Goal: Transaction & Acquisition: Purchase product/service

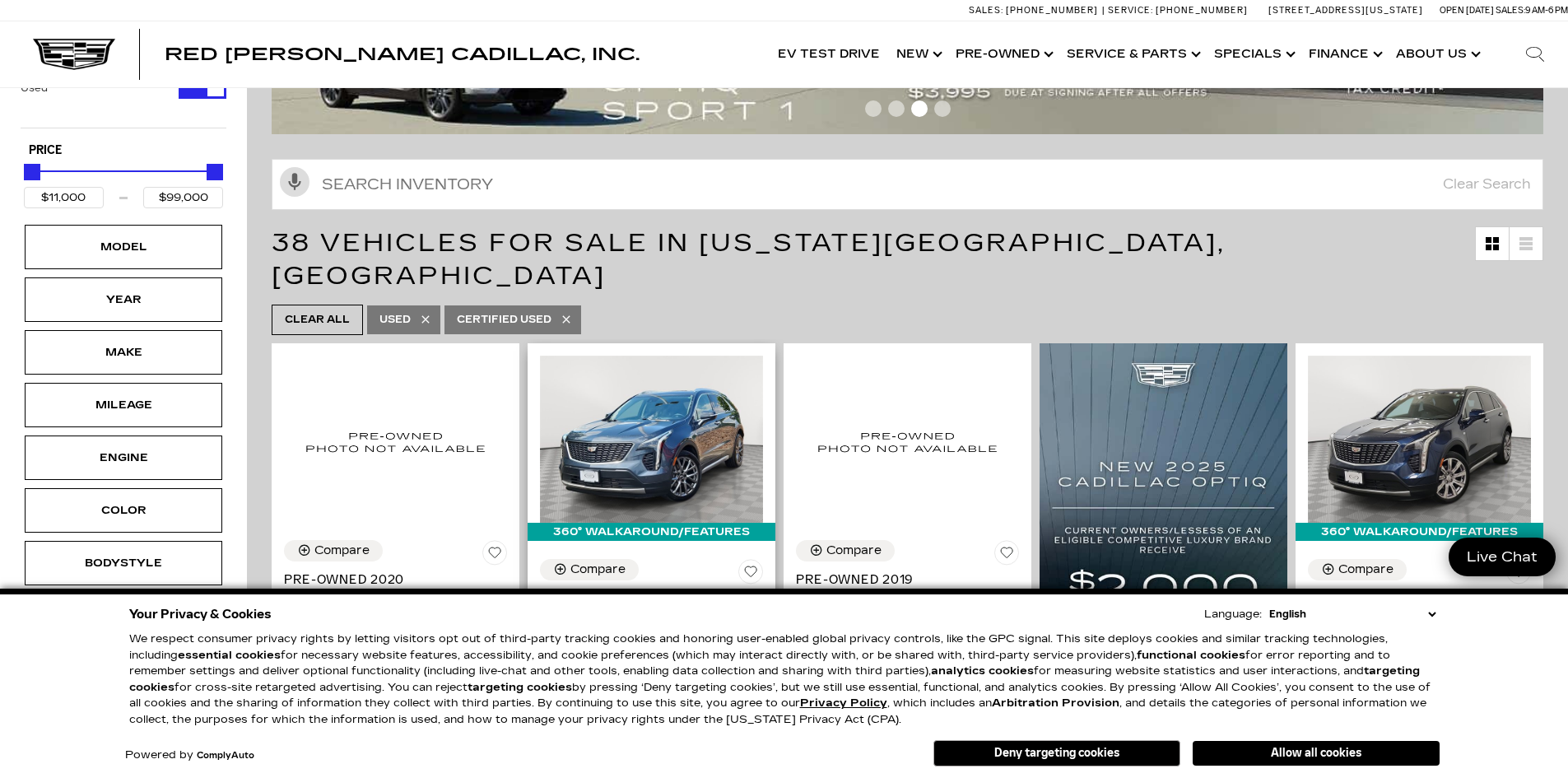
scroll to position [247, 0]
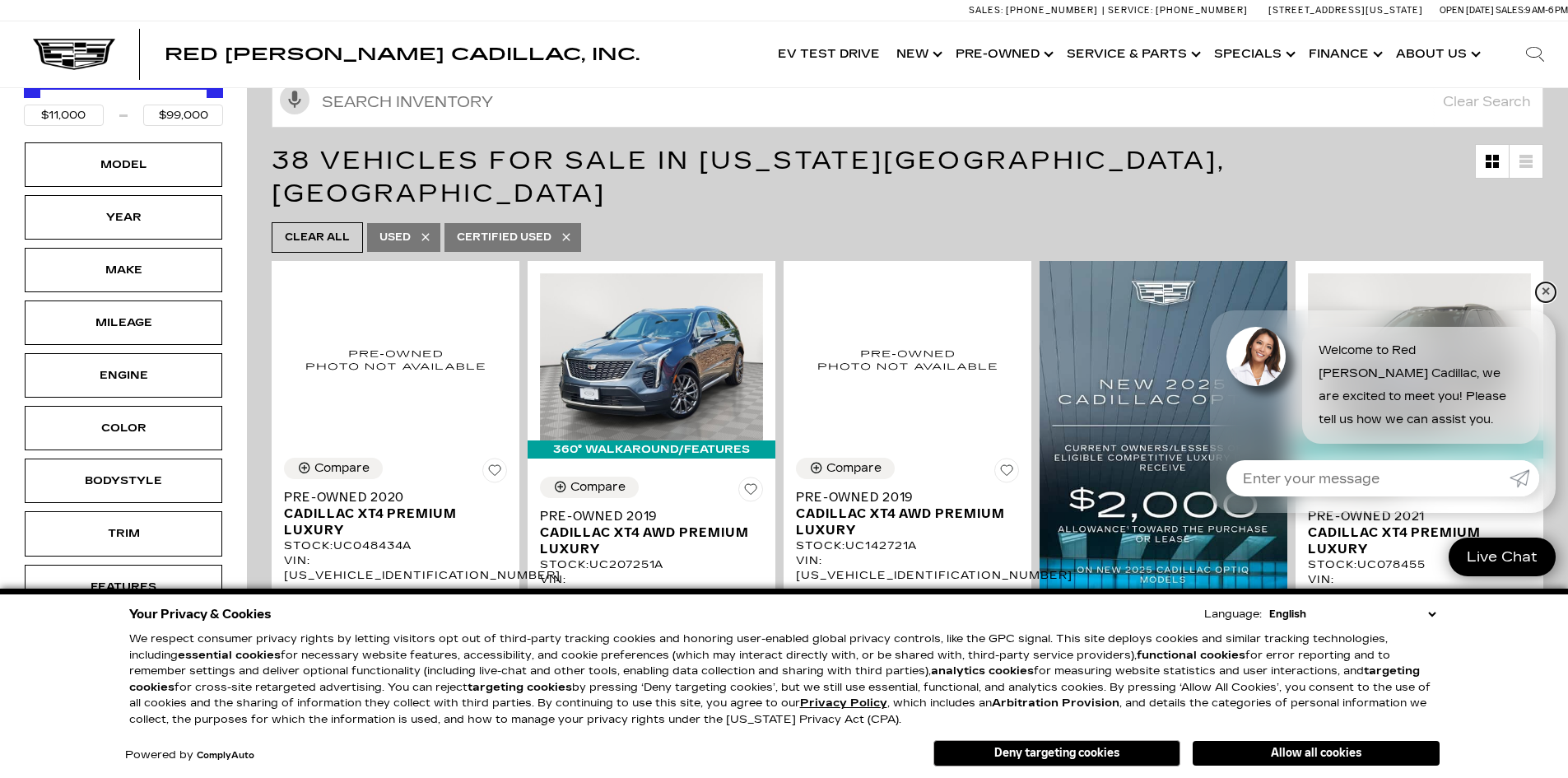
click at [1539, 293] on link "✕" at bounding box center [1545, 292] width 20 height 20
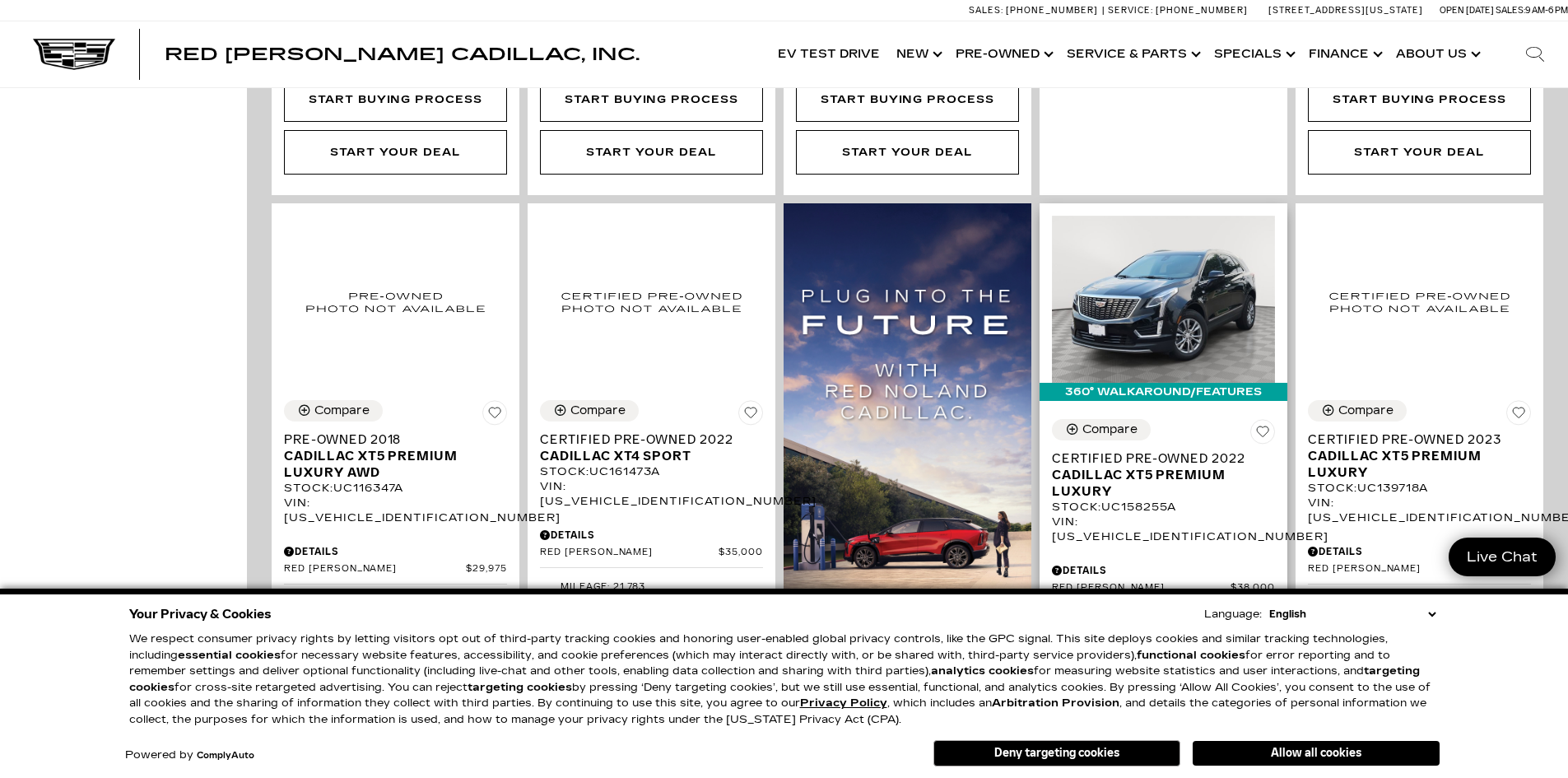
scroll to position [988, 0]
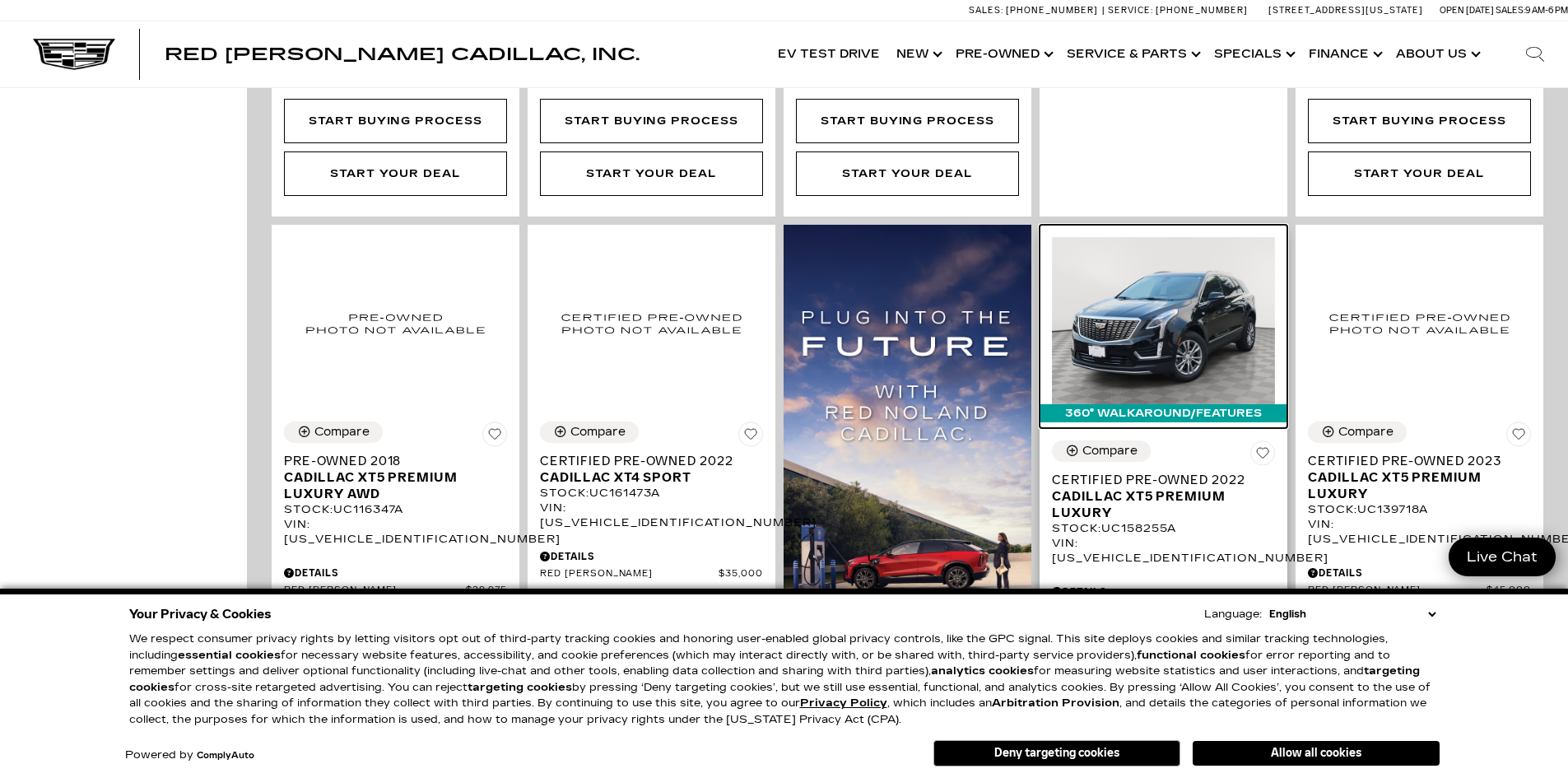
click at [1183, 303] on img at bounding box center [1163, 321] width 223 height 167
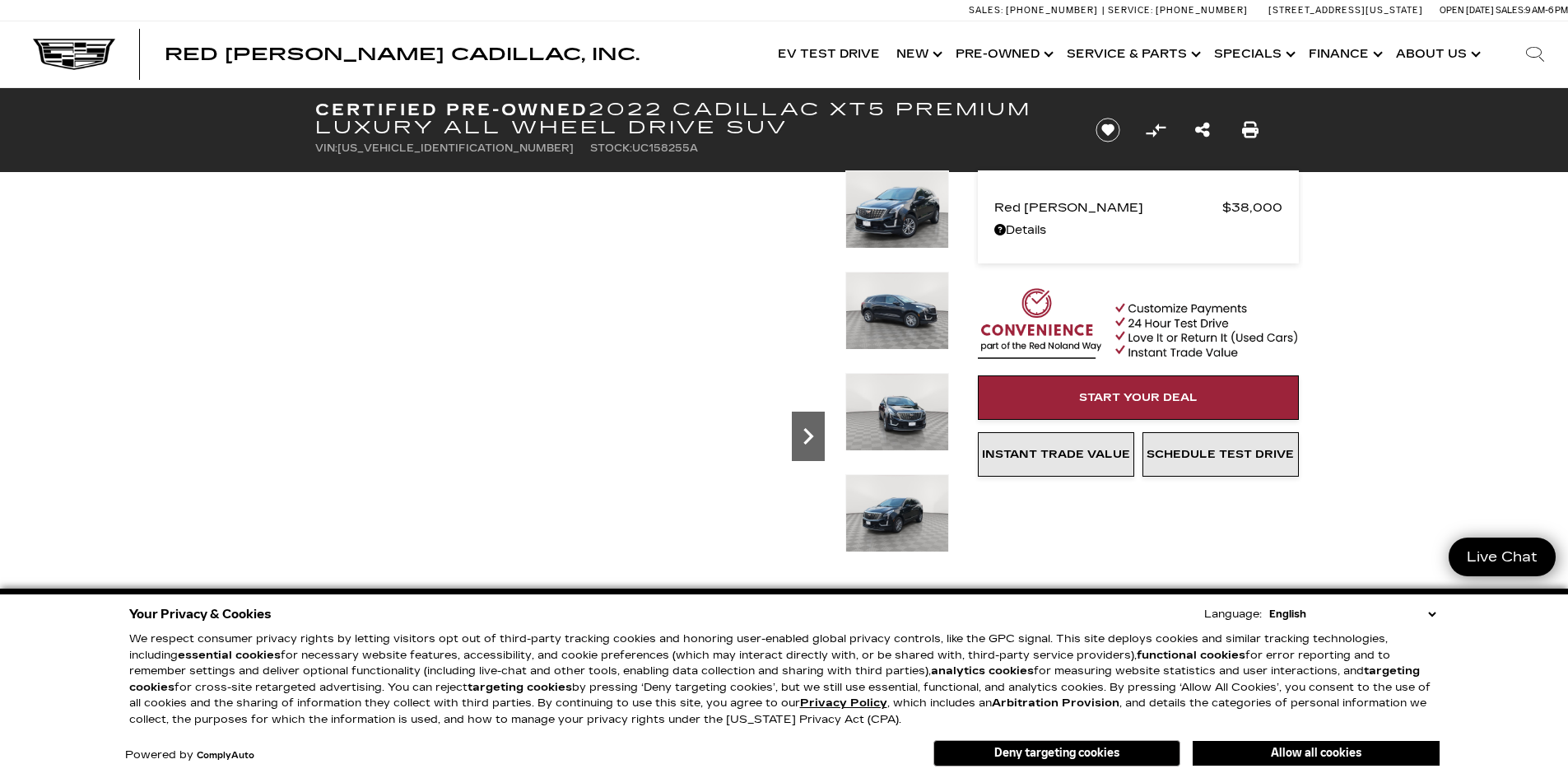
click at [816, 457] on div "Next" at bounding box center [808, 437] width 33 height 50
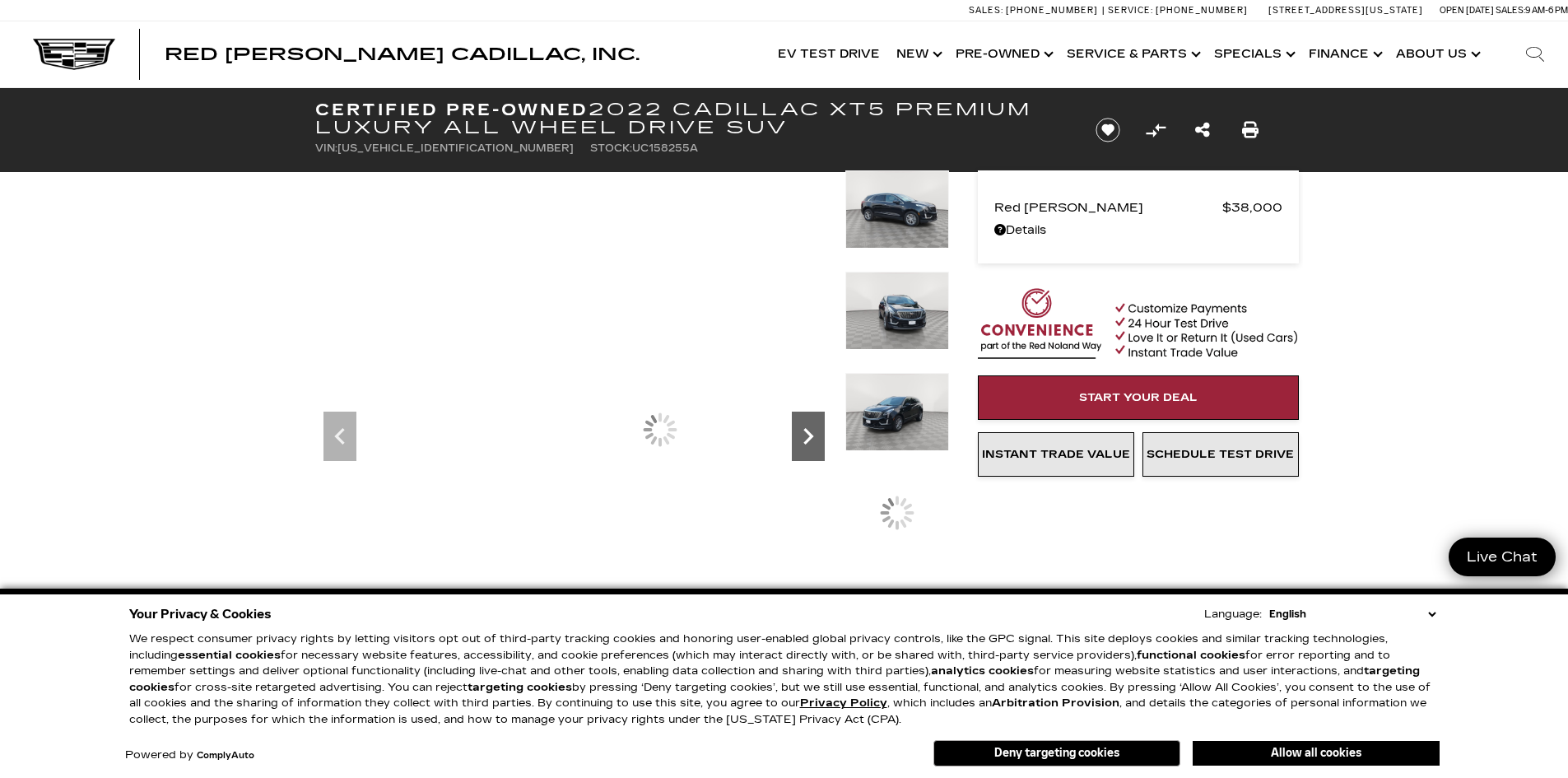
click at [806, 445] on icon "Next" at bounding box center [808, 436] width 33 height 33
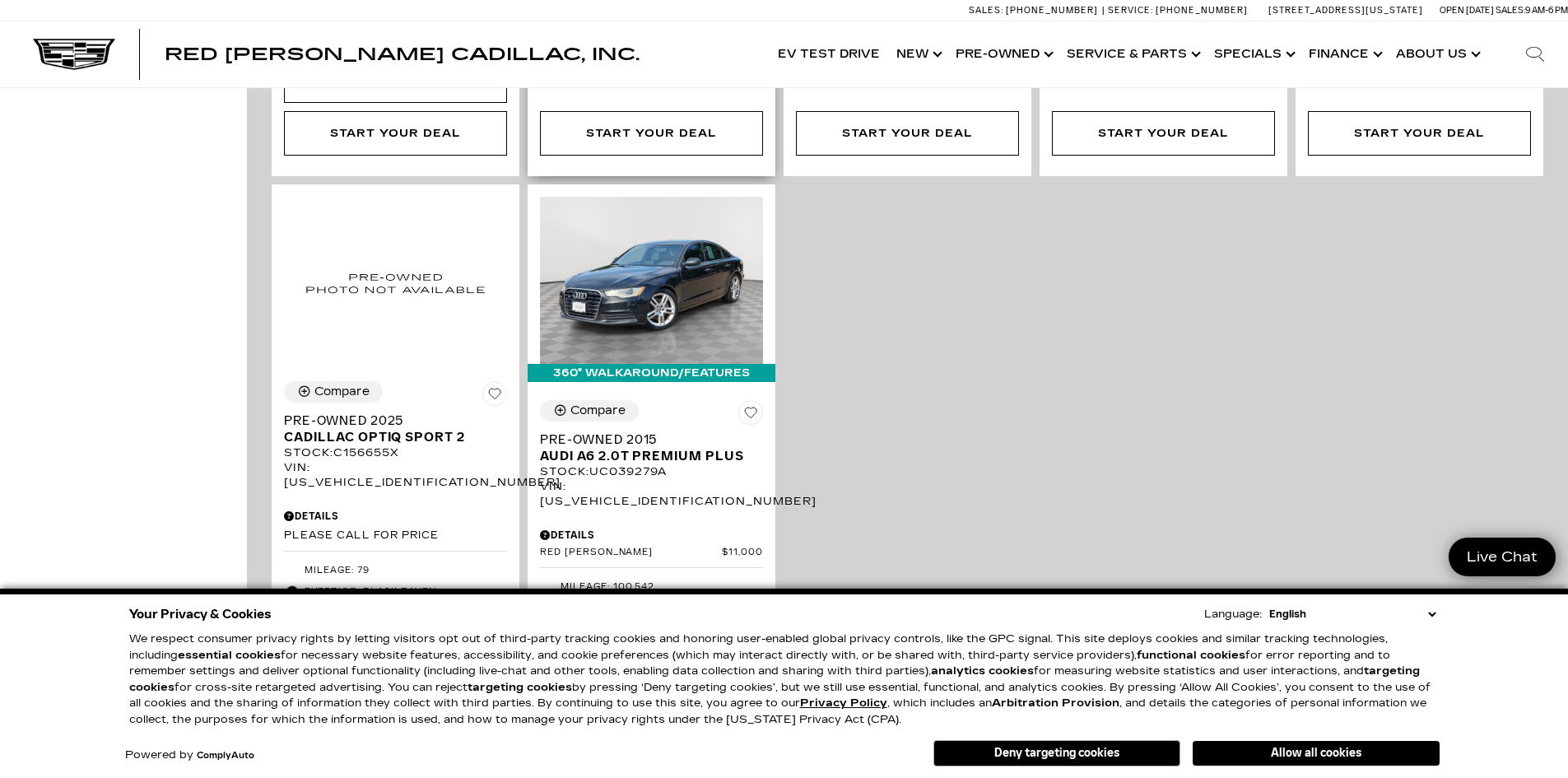
scroll to position [3175, 0]
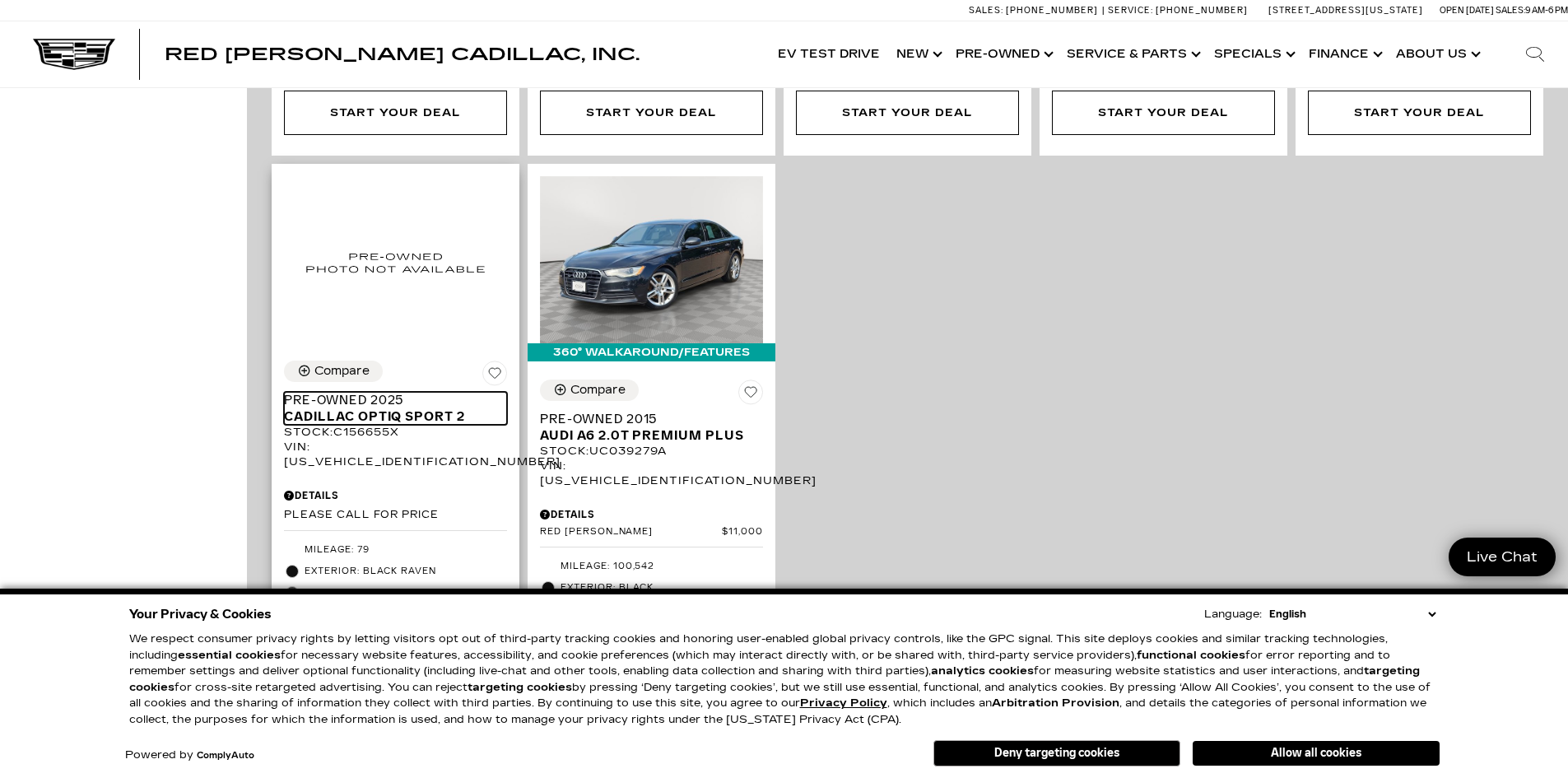
click at [368, 392] on span "Pre-Owned 2025" at bounding box center [389, 401] width 211 height 17
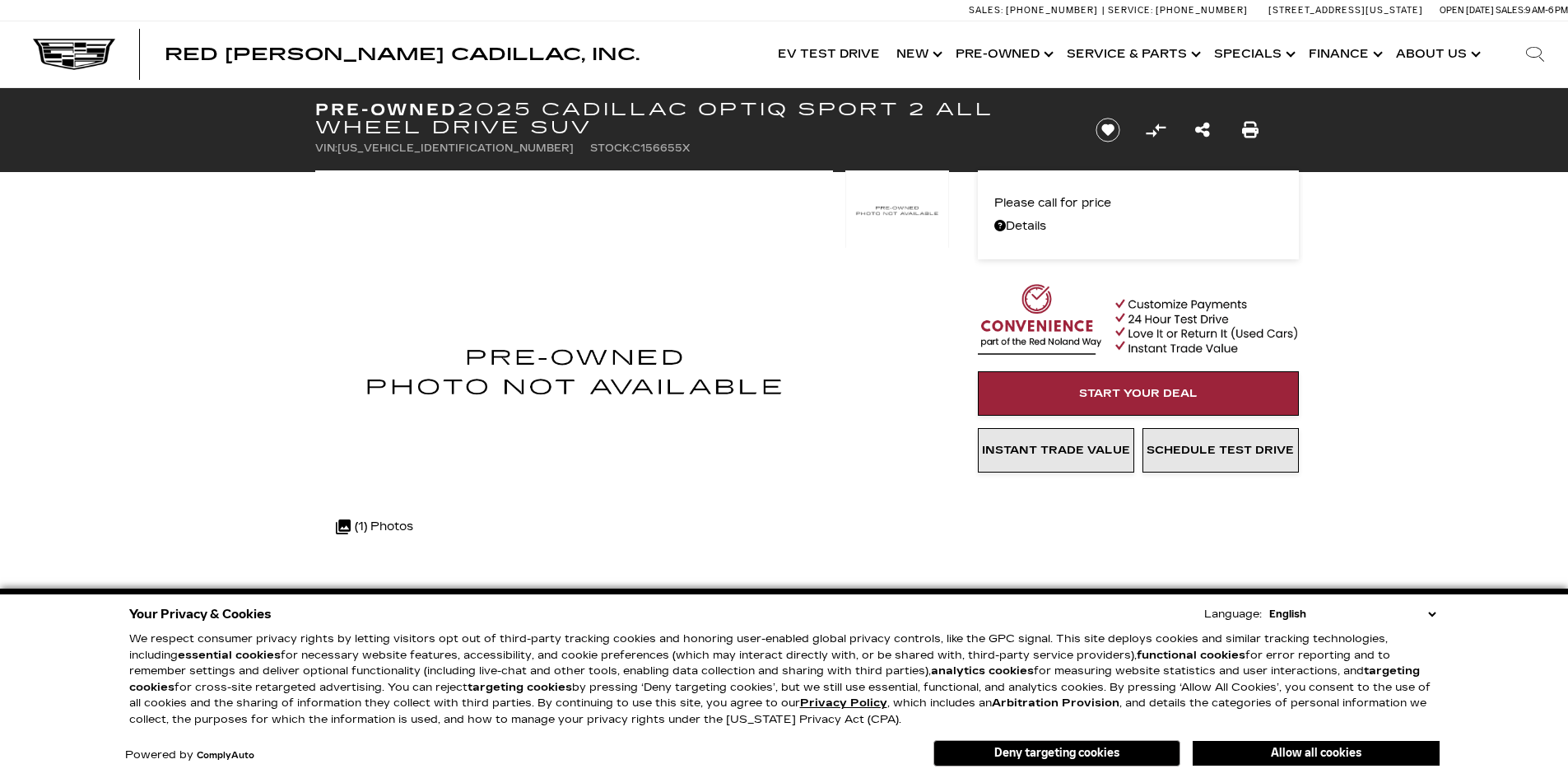
click at [1131, 749] on button "Deny targeting cookies" at bounding box center [1056, 754] width 247 height 26
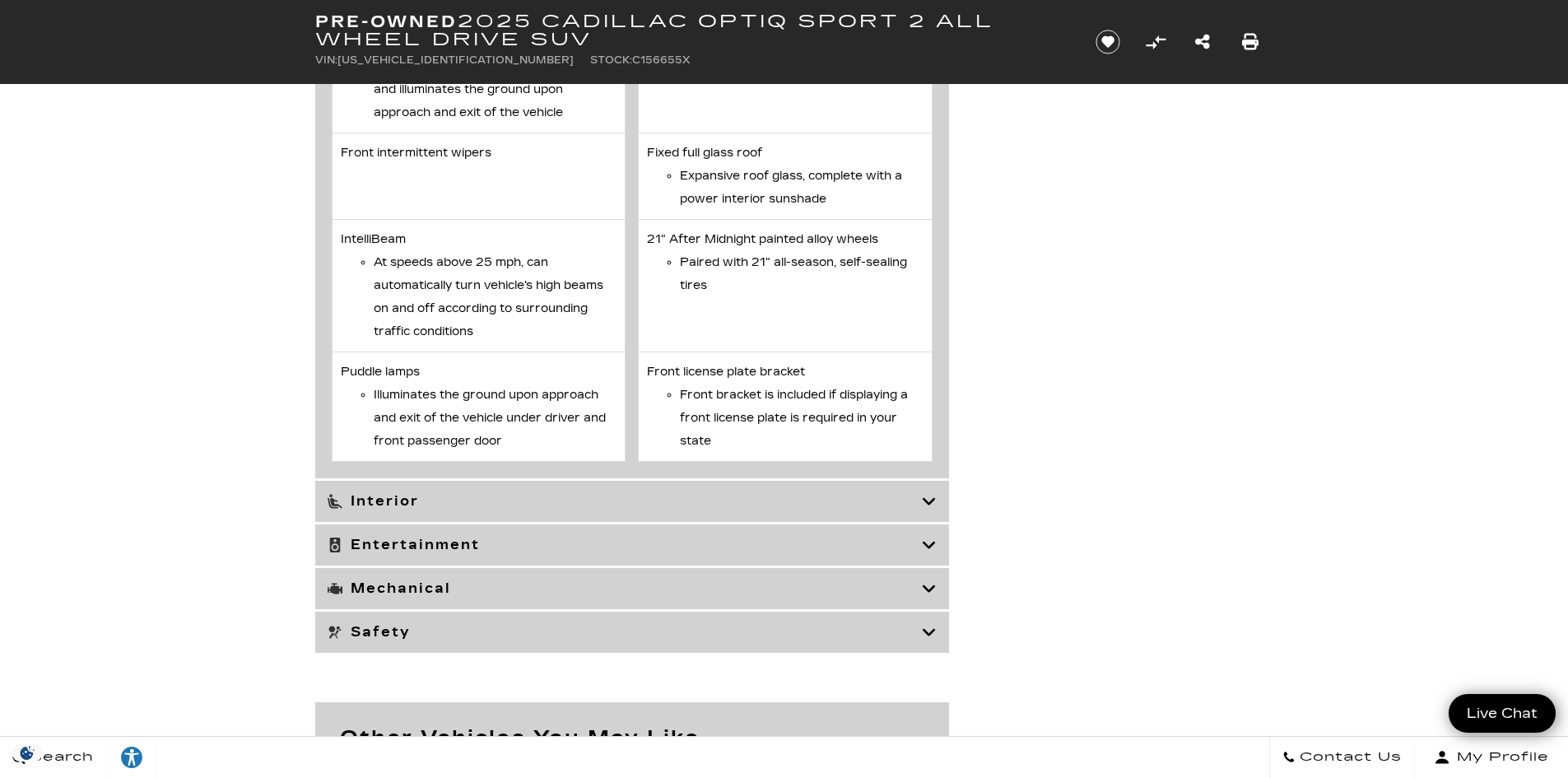
scroll to position [3458, 0]
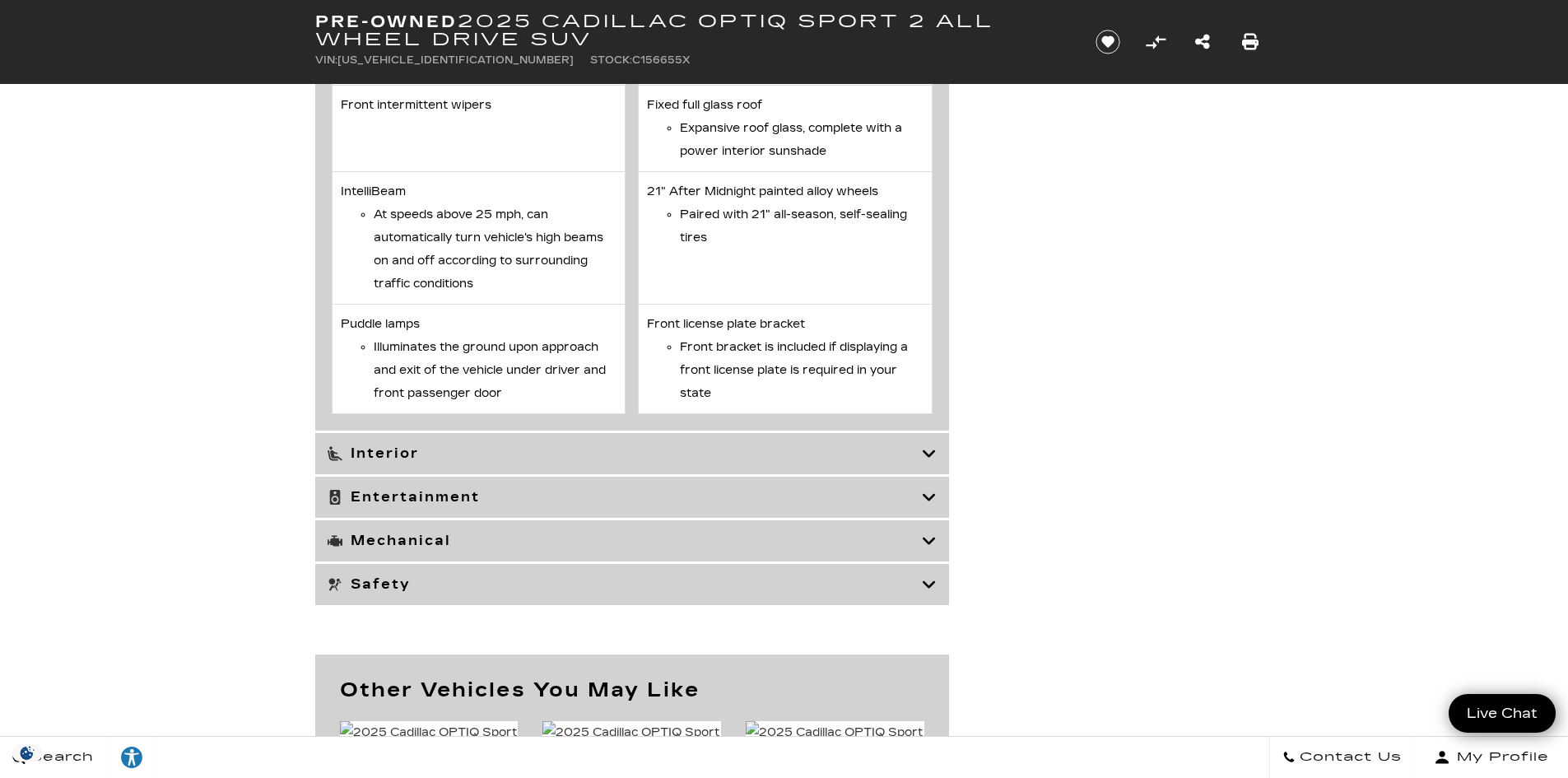
click at [694, 462] on h3 "Interior" at bounding box center [625, 453] width 594 height 17
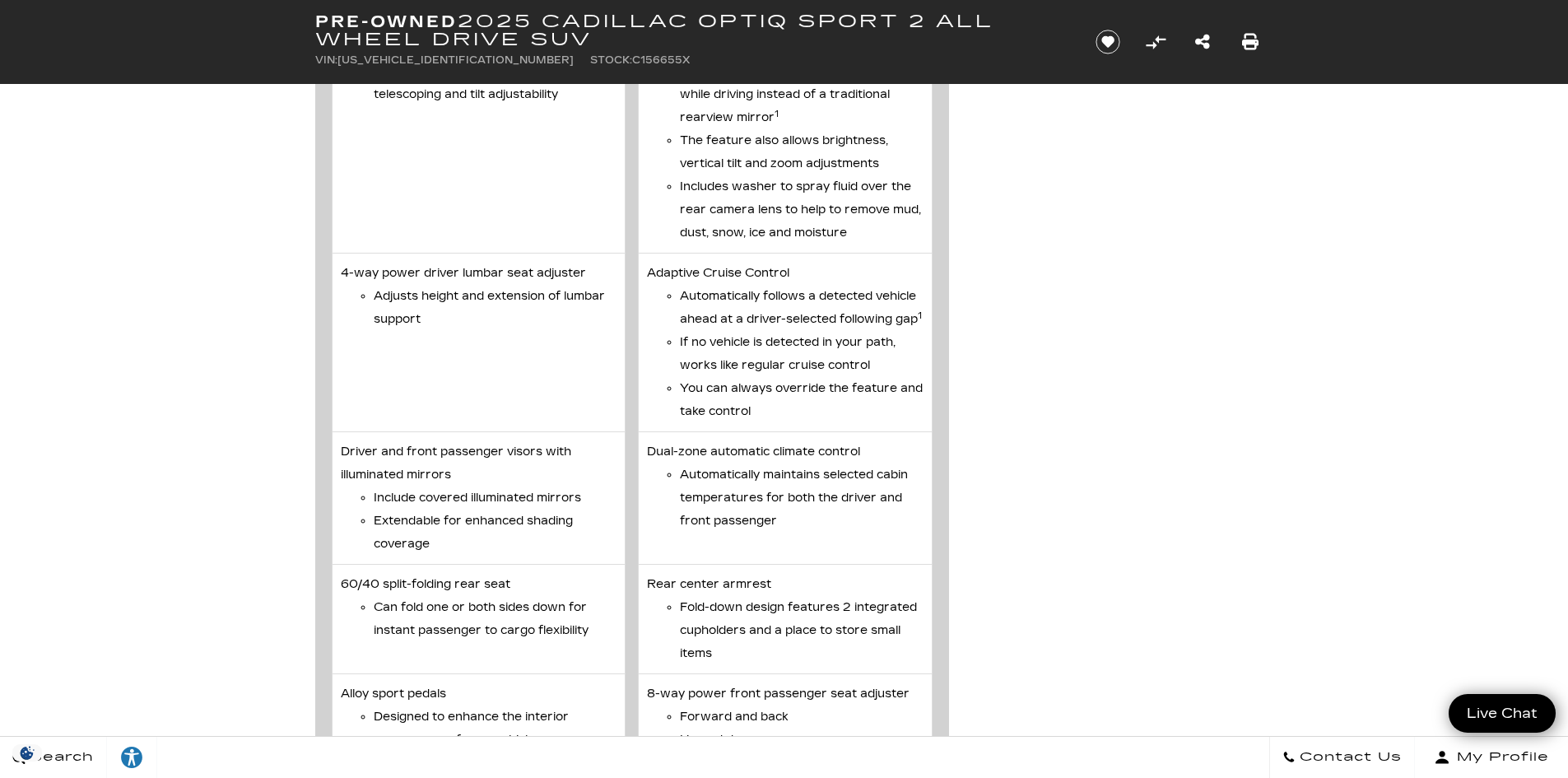
scroll to position [2058, 0]
